Goal: Transaction & Acquisition: Book appointment/travel/reservation

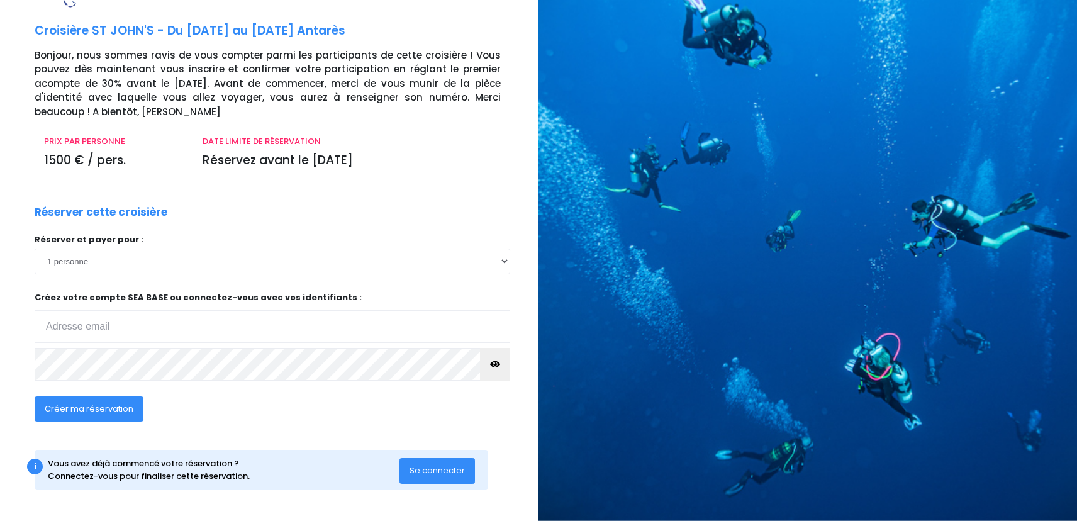
scroll to position [48, 0]
click at [167, 259] on select "1 personne 2 personnes 3 personnes 4 personnes 5 personnes 6 personnes 7 person…" at bounding box center [273, 261] width 476 height 25
click at [35, 249] on select "1 personne 2 personnes 3 personnes 4 personnes 5 personnes 6 personnes 7 person…" at bounding box center [273, 261] width 476 height 25
click at [131, 330] on input "email" at bounding box center [273, 326] width 476 height 33
type input "[EMAIL_ADDRESS][DOMAIN_NAME]"
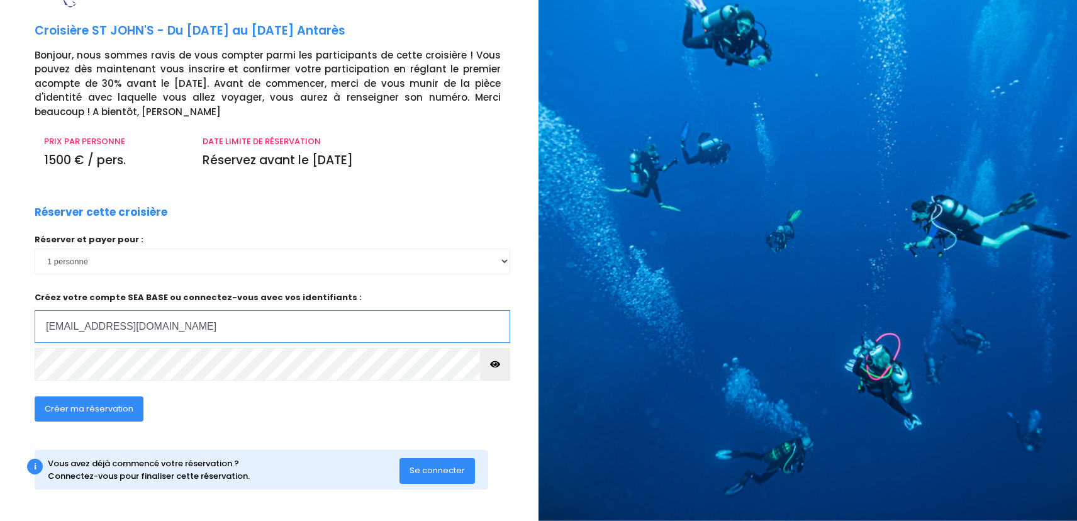
click at [138, 312] on input "[EMAIL_ADDRESS][DOMAIN_NAME]" at bounding box center [273, 326] width 476 height 33
click at [410, 391] on div "Créer ma réservation" at bounding box center [223, 413] width 396 height 48
click at [103, 406] on span "Créer ma réservation" at bounding box center [89, 409] width 89 height 12
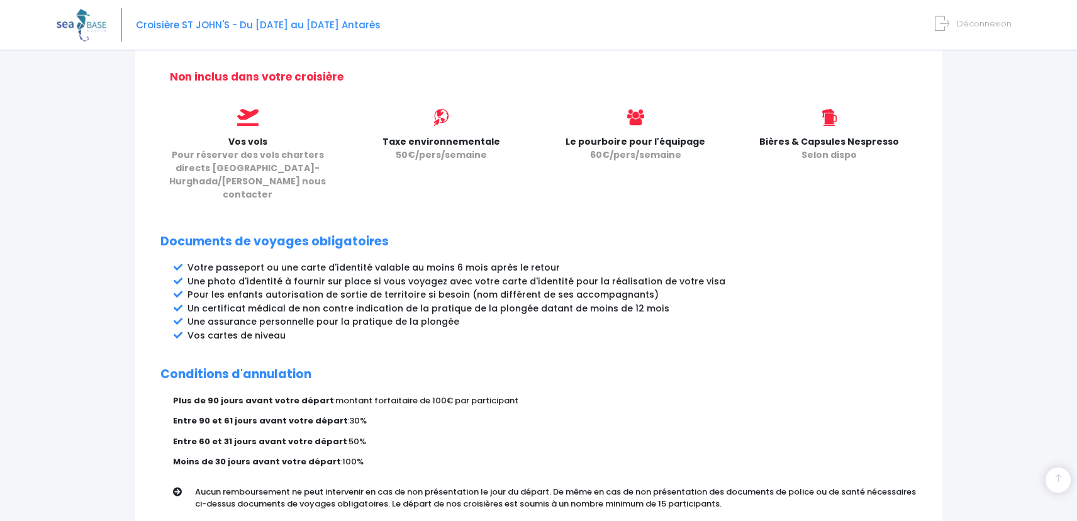
scroll to position [617, 0]
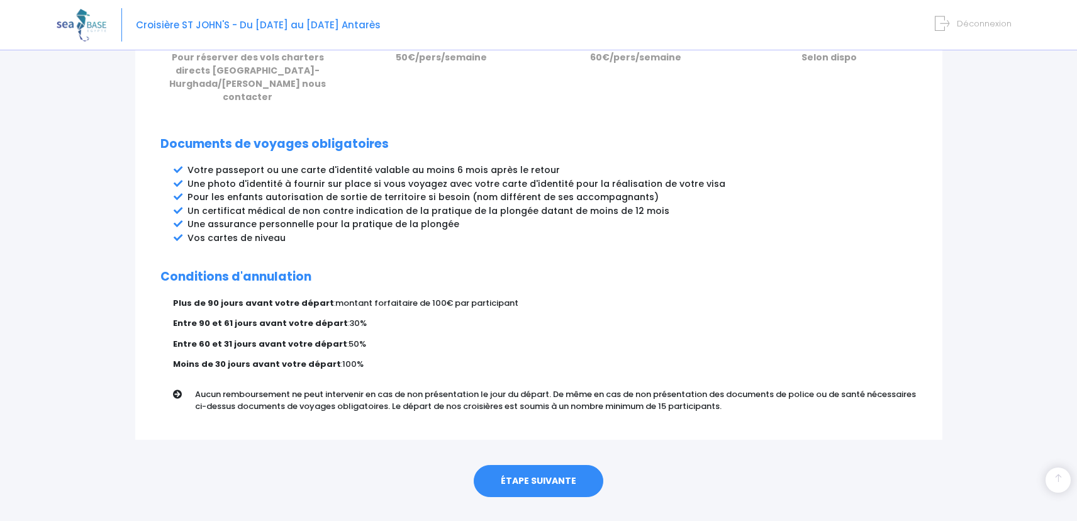
click at [508, 465] on link "ÉTAPE SUIVANTE" at bounding box center [539, 481] width 130 height 33
click at [527, 465] on link "ÉTAPE SUIVANTE" at bounding box center [539, 481] width 130 height 33
click at [547, 465] on link "ÉTAPE SUIVANTE" at bounding box center [539, 481] width 130 height 33
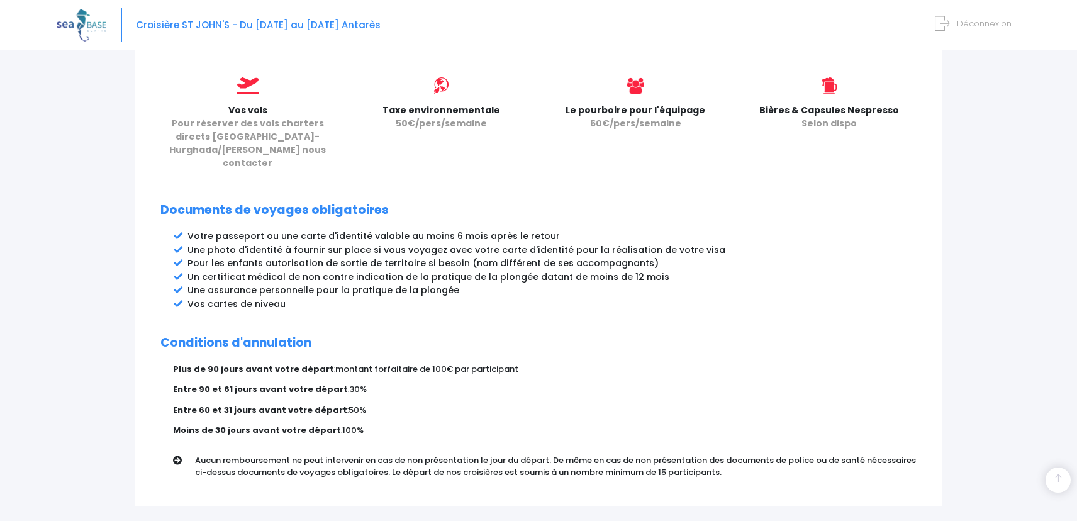
scroll to position [550, 0]
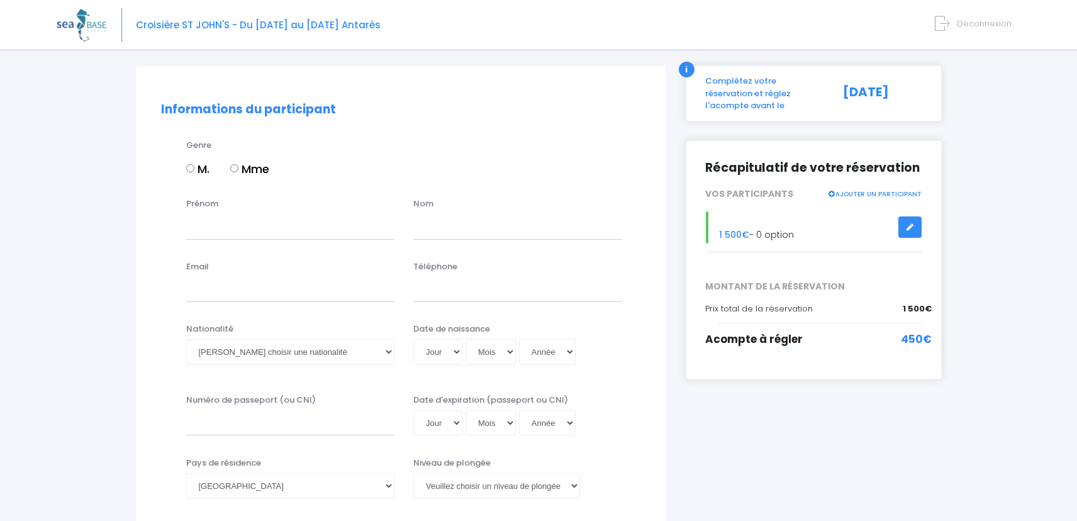
scroll to position [80, 0]
